Goal: Check status: Check status

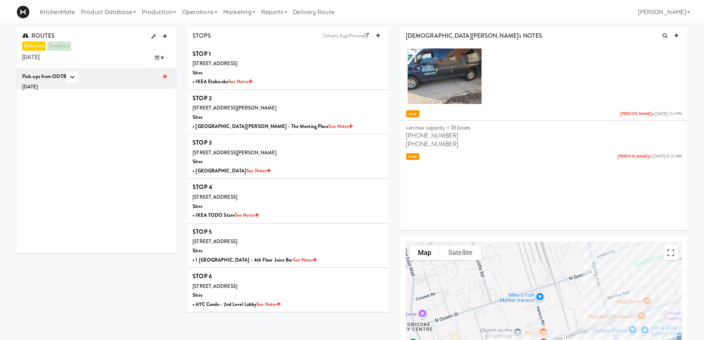
click at [159, 56] on icon at bounding box center [157, 57] width 4 height 5
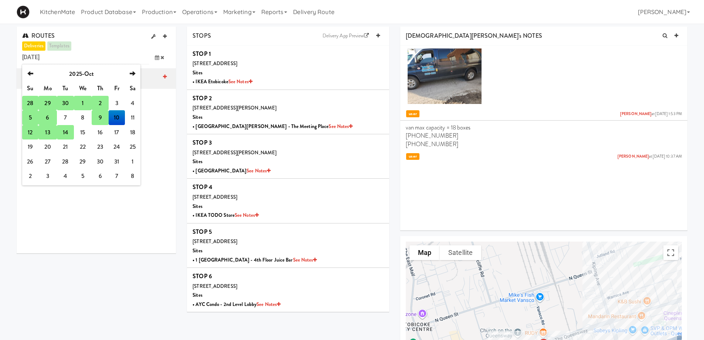
click at [64, 132] on td "14" at bounding box center [65, 132] width 17 height 15
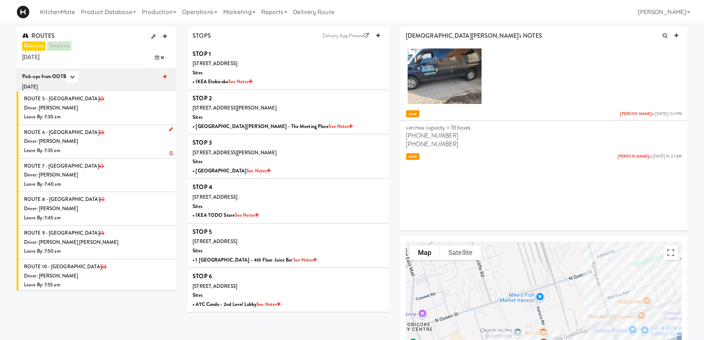
click at [112, 145] on div "Driver: [PERSON_NAME]" at bounding box center [97, 141] width 146 height 9
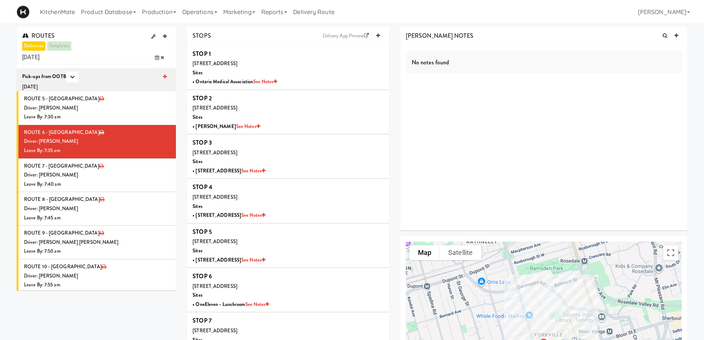
click at [159, 56] on span at bounding box center [159, 58] width 21 height 14
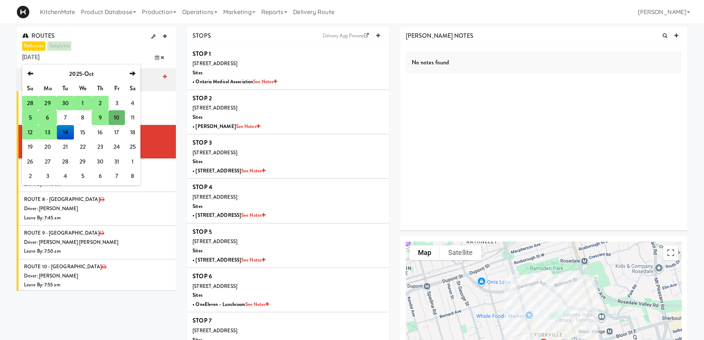
click at [30, 132] on td "12" at bounding box center [30, 132] width 16 height 15
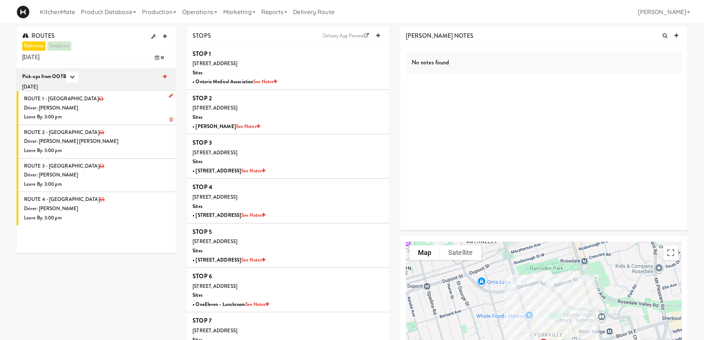
click at [119, 111] on div "Driver: [PERSON_NAME]" at bounding box center [97, 108] width 146 height 9
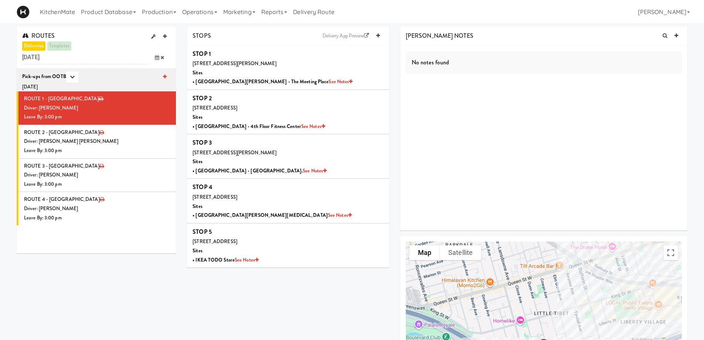
click at [157, 57] on icon at bounding box center [157, 57] width 4 height 5
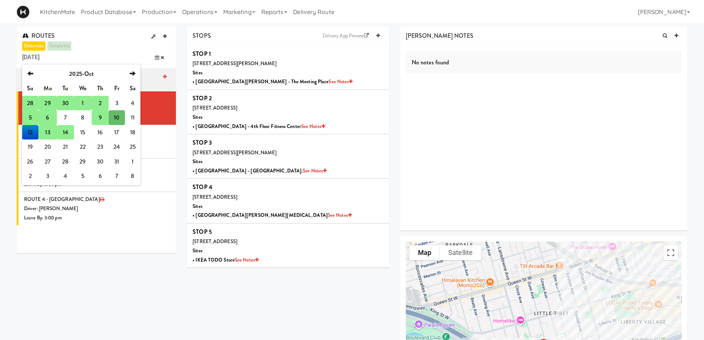
click at [64, 129] on td "14" at bounding box center [65, 132] width 17 height 15
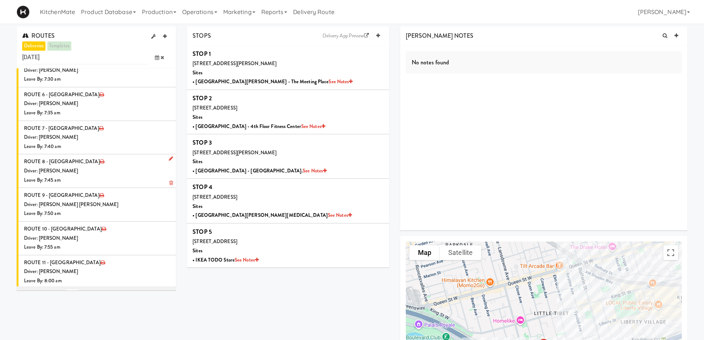
scroll to position [148, 0]
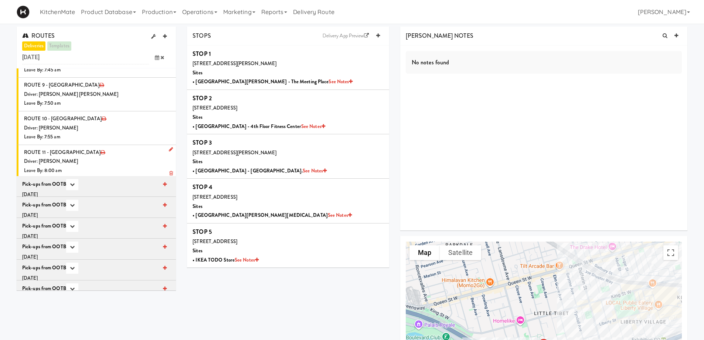
click at [100, 157] on div "Driver: [PERSON_NAME]" at bounding box center [97, 161] width 146 height 9
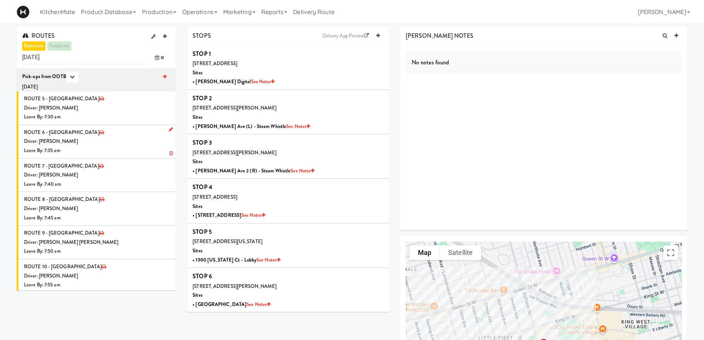
click at [102, 135] on li "ROUTE 6 - Idle Driver: [PERSON_NAME] Leave By: 7:35 am" at bounding box center [96, 142] width 159 height 34
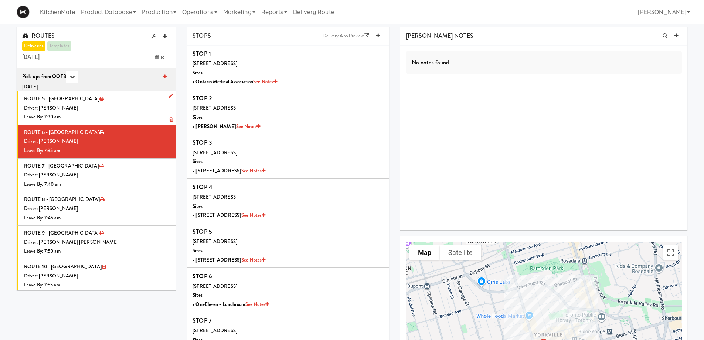
click at [111, 108] on div "Driver: [PERSON_NAME]" at bounding box center [97, 108] width 146 height 9
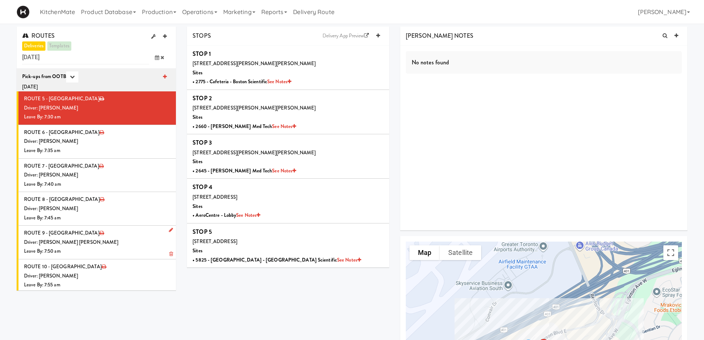
scroll to position [37, 0]
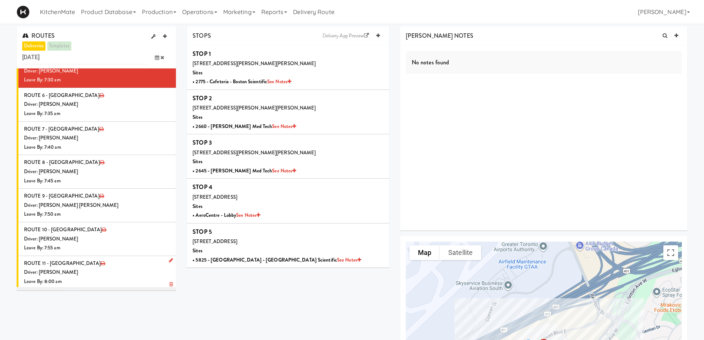
click at [100, 265] on li "ROUTE 11 - Idle Driver: [PERSON_NAME] Leave By: 8:00 am" at bounding box center [96, 272] width 159 height 33
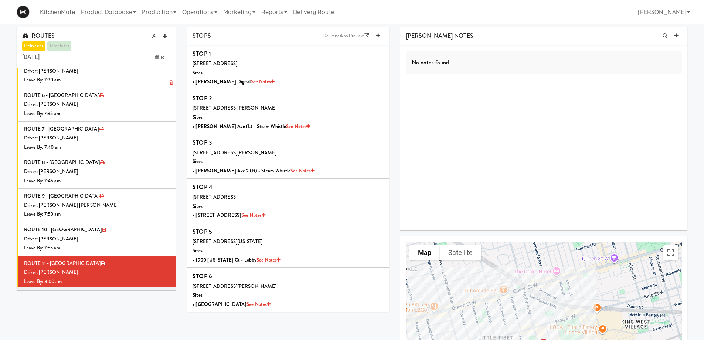
click at [85, 87] on li "ROUTE 5 - Idle Driver: [PERSON_NAME] Leave By: 7:30 am" at bounding box center [96, 71] width 159 height 34
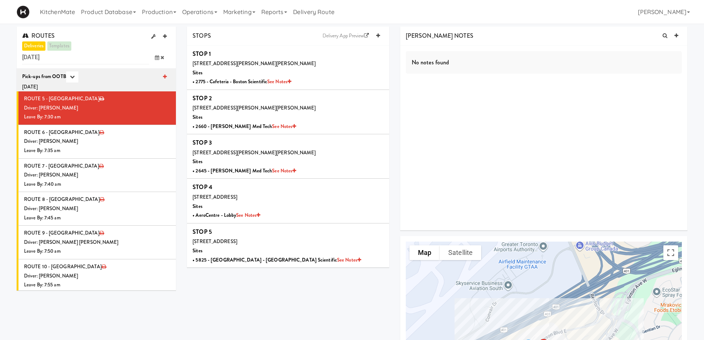
click at [154, 59] on span at bounding box center [159, 58] width 21 height 14
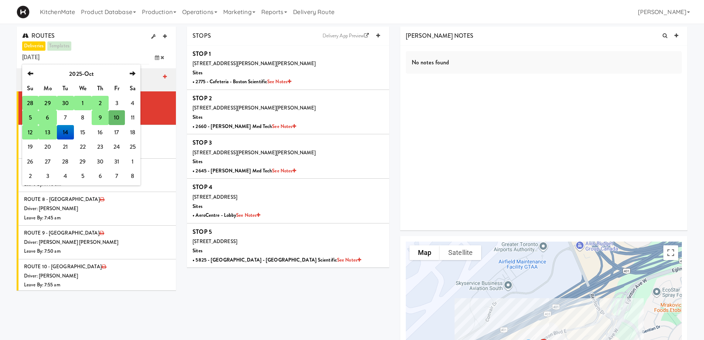
click at [33, 133] on td "12" at bounding box center [30, 132] width 16 height 15
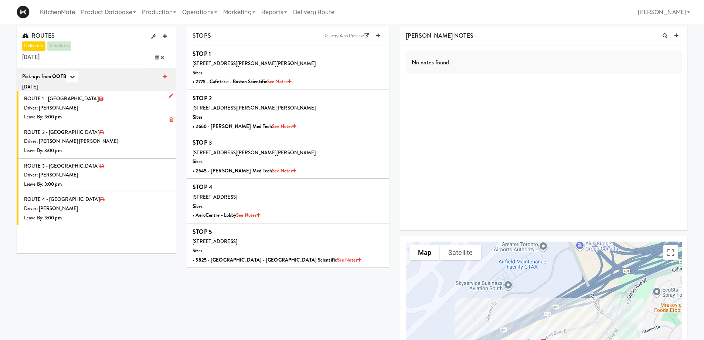
click at [97, 111] on div "Driver: [PERSON_NAME]" at bounding box center [97, 108] width 146 height 9
